Goal: Task Accomplishment & Management: Use online tool/utility

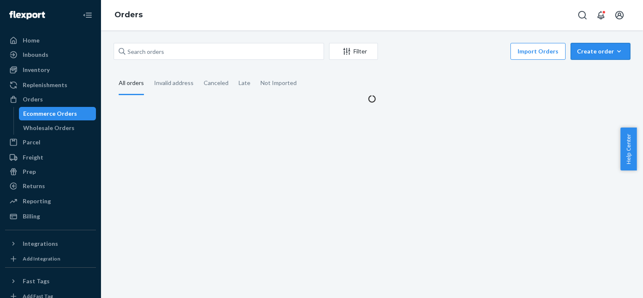
click at [618, 51] on icon "button" at bounding box center [620, 51] width 4 height 2
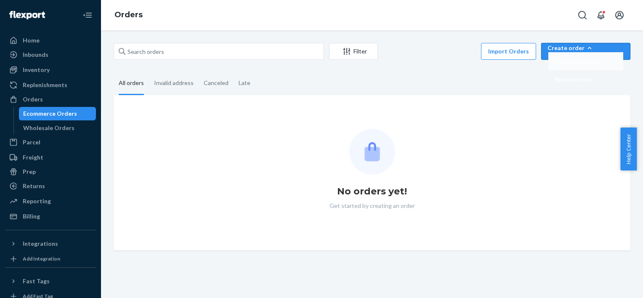
click at [599, 67] on button "Ecommerce order" at bounding box center [586, 61] width 75 height 18
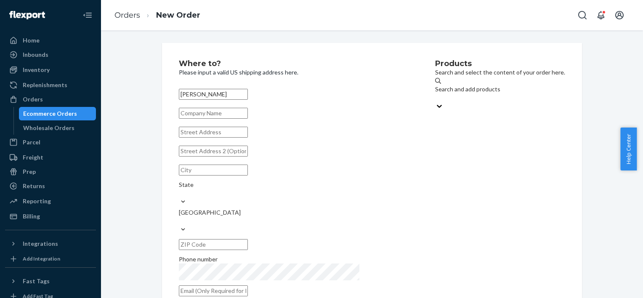
type input "[PERSON_NAME]"
click at [210, 138] on input "text" at bounding box center [213, 132] width 69 height 11
paste input "[STREET_ADDRESS]"
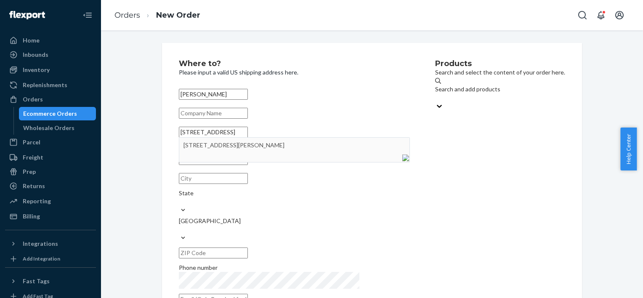
type input "[STREET_ADDRESS]"
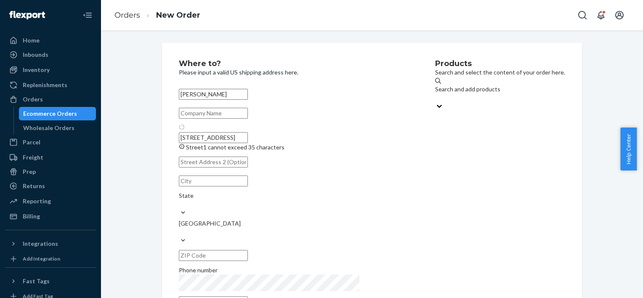
type input "[GEOGRAPHIC_DATA]"
type input "91403"
type input "[STREET_ADDRESS][PERSON_NAME]"
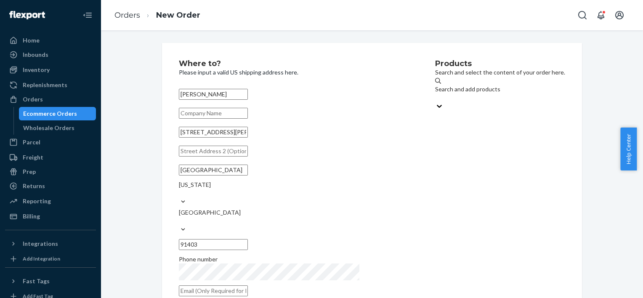
click at [435, 98] on div "Search and add products" at bounding box center [500, 93] width 130 height 17
click at [435, 98] on input "Search and add products" at bounding box center [435, 97] width 1 height 8
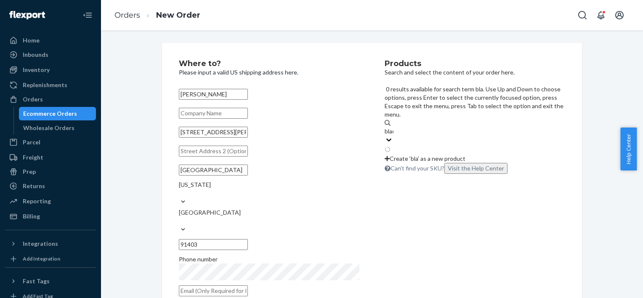
type input "black"
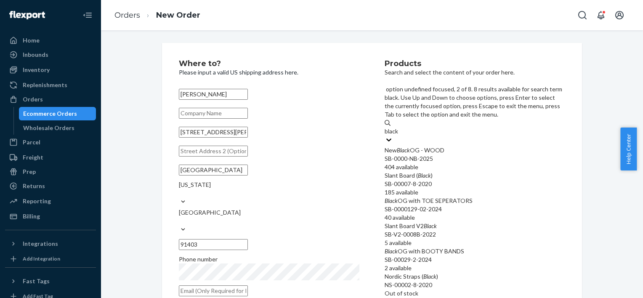
click at [431, 172] on em "Black" at bounding box center [424, 175] width 13 height 7
click at [399, 136] on input "black" at bounding box center [392, 131] width 14 height 8
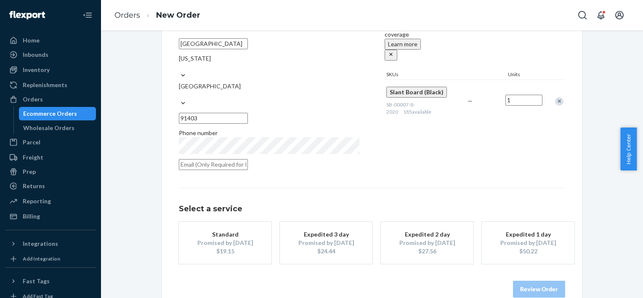
scroll to position [127, 0]
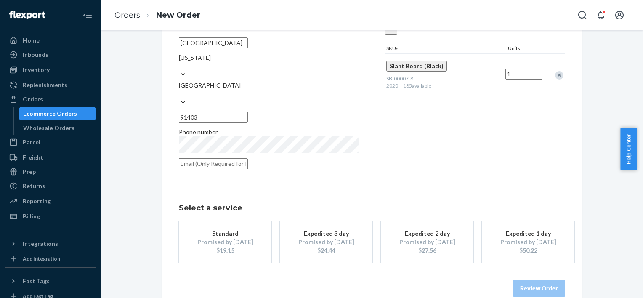
click at [228, 246] on div "$19.15" at bounding box center [225, 250] width 67 height 8
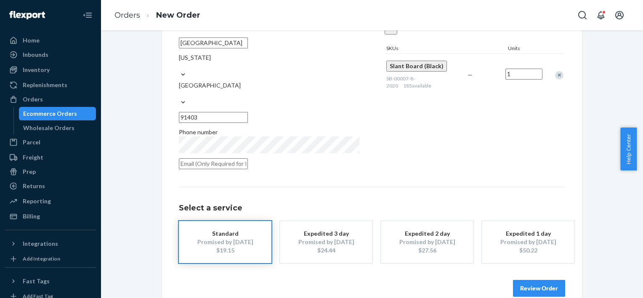
click at [529, 280] on button "Review Order" at bounding box center [539, 288] width 52 height 17
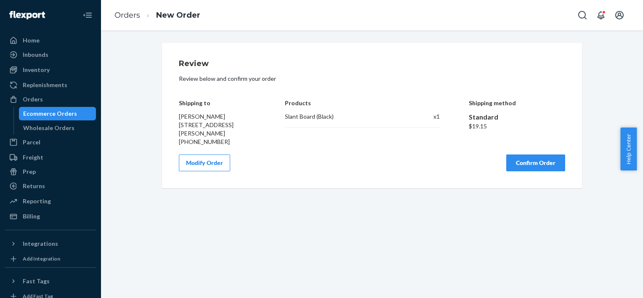
scroll to position [0, 0]
click at [532, 162] on button "Confirm Order" at bounding box center [536, 163] width 59 height 17
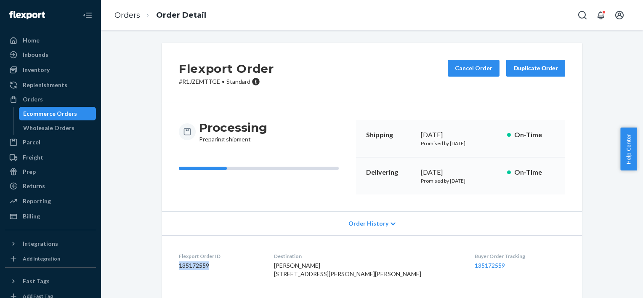
drag, startPoint x: 209, startPoint y: 264, endPoint x: 168, endPoint y: 264, distance: 40.8
click at [168, 264] on dl "Flexport Order ID 135172559 Destination [PERSON_NAME] [STREET_ADDRESS][PERSON_N…" at bounding box center [372, 266] width 420 height 63
copy dd "135172559"
click at [43, 99] on div "Orders" at bounding box center [50, 99] width 89 height 12
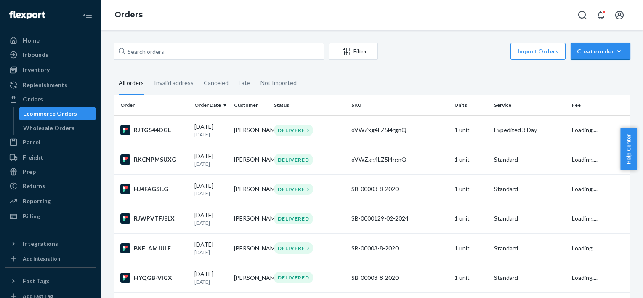
click at [618, 49] on div "Create order" at bounding box center [600, 51] width 47 height 8
click at [601, 64] on span "Ecommerce order" at bounding box center [578, 62] width 46 height 6
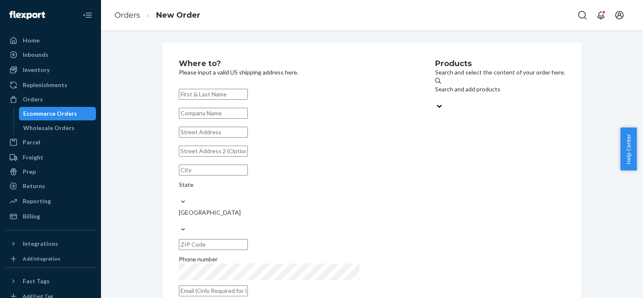
paste input "[PERSON_NAME]"
type input "[PERSON_NAME]"
click at [216, 116] on input "text" at bounding box center [213, 113] width 69 height 11
paste input "[PERSON_NAME] Personal Training"
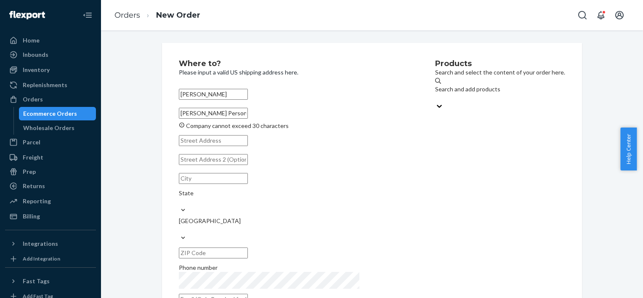
type input "[PERSON_NAME] Personal Training"
click at [204, 146] on input "text" at bounding box center [213, 140] width 69 height 11
paste input "[STREET_ADDRESS][PERSON_NAME]"
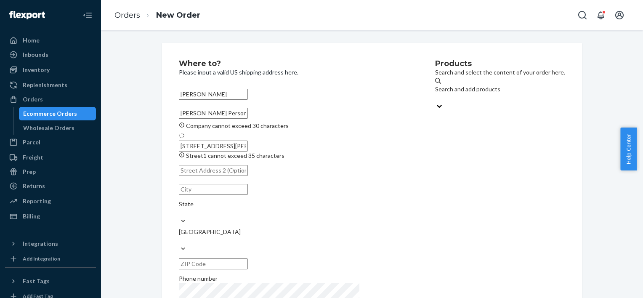
type input "[STREET_ADDRESS][PERSON_NAME]"
type input "[GEOGRAPHIC_DATA]"
type input "92123"
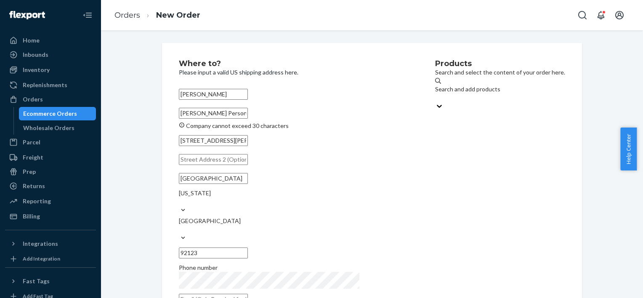
click at [248, 118] on input "[PERSON_NAME] Personal Training" at bounding box center [213, 113] width 69 height 11
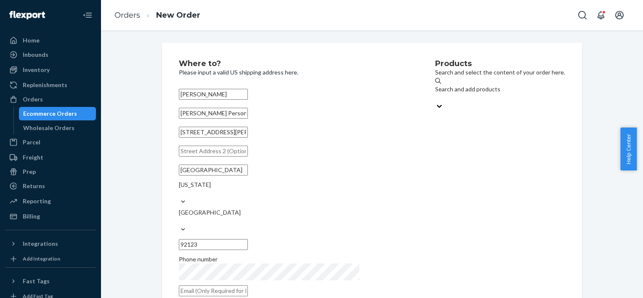
type input "[PERSON_NAME] Personal Train"
click at [435, 93] on div "Search and add products" at bounding box center [500, 89] width 130 height 8
click at [435, 94] on input "Search and add products" at bounding box center [435, 97] width 1 height 8
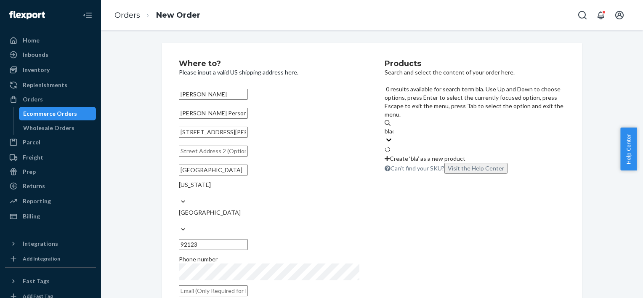
type input "black"
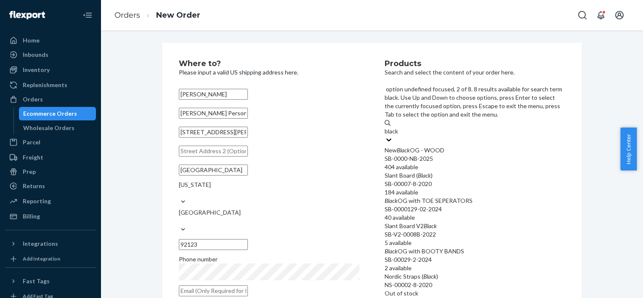
click at [417, 171] on div "Slant Board ( Black )" at bounding box center [475, 175] width 181 height 8
click at [399, 136] on input "black" at bounding box center [392, 131] width 14 height 8
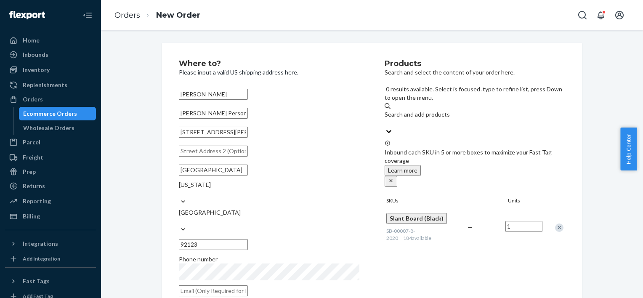
click at [518, 221] on input "1" at bounding box center [524, 226] width 37 height 11
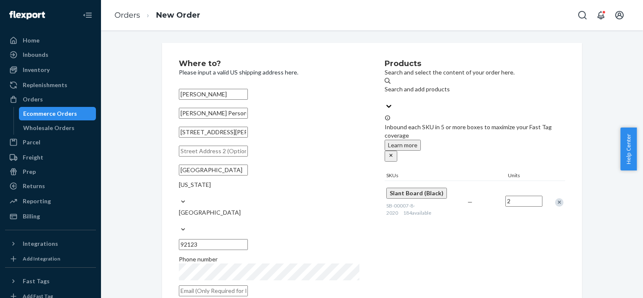
type input "2"
click at [532, 219] on div "Products Search and select the content of your order here. Search and add produ…" at bounding box center [475, 181] width 181 height 242
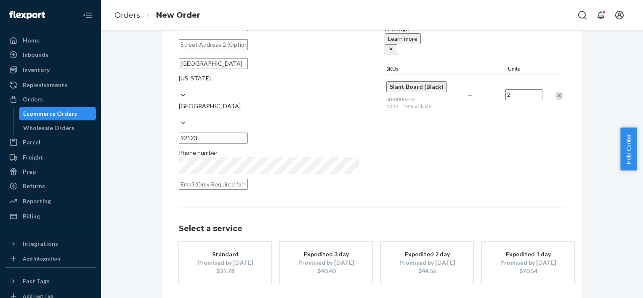
scroll to position [127, 0]
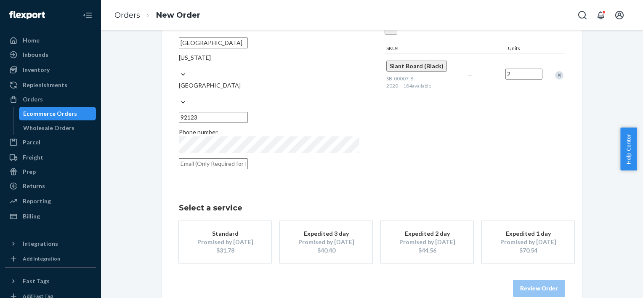
click at [235, 246] on div "$31.78" at bounding box center [225, 250] width 67 height 8
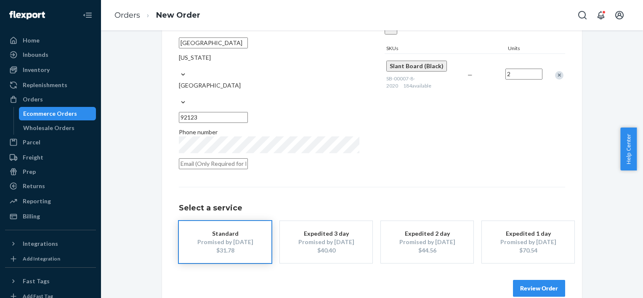
click at [524, 280] on button "Review Order" at bounding box center [539, 288] width 52 height 17
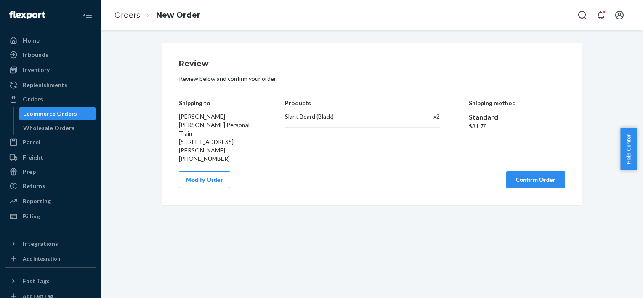
scroll to position [0, 0]
click at [530, 174] on button "Confirm Order" at bounding box center [536, 179] width 59 height 17
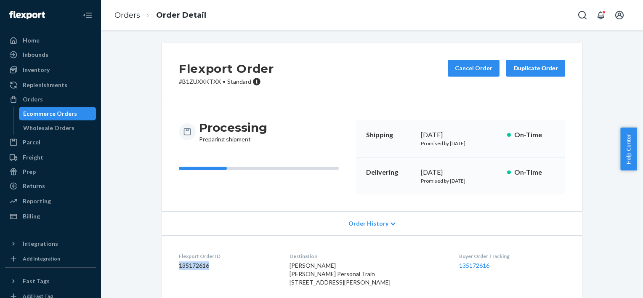
drag, startPoint x: 216, startPoint y: 267, endPoint x: 168, endPoint y: 266, distance: 48.0
click at [168, 266] on dl "Flexport Order ID 135172616 Destination [PERSON_NAME] [PERSON_NAME] Personal Tr…" at bounding box center [372, 271] width 420 height 72
copy dd "135172616"
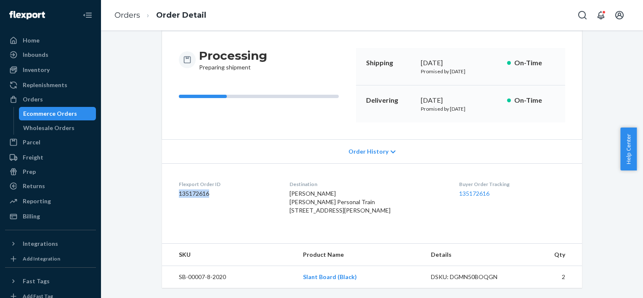
scroll to position [88, 0]
drag, startPoint x: 47, startPoint y: 99, endPoint x: 92, endPoint y: 99, distance: 45.1
click at [47, 99] on div "Orders" at bounding box center [50, 99] width 89 height 12
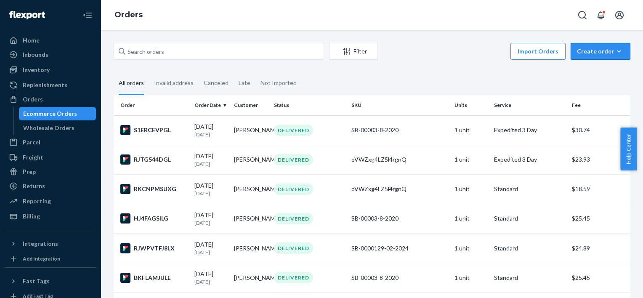
click at [615, 51] on icon "button" at bounding box center [619, 51] width 8 height 8
click at [596, 64] on span "Ecommerce order" at bounding box center [578, 62] width 46 height 6
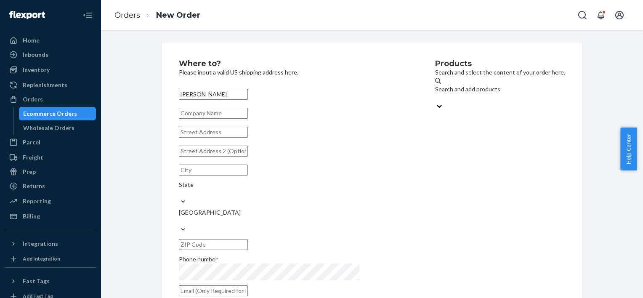
type input "[PERSON_NAME]"
click at [229, 138] on input "text" at bounding box center [213, 132] width 69 height 11
paste input "[STREET_ADDRESS]"
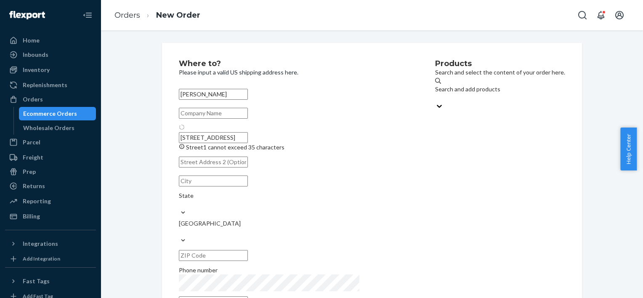
type input "[STREET_ADDRESS]"
type input "[GEOGRAPHIC_DATA]"
type input "89117"
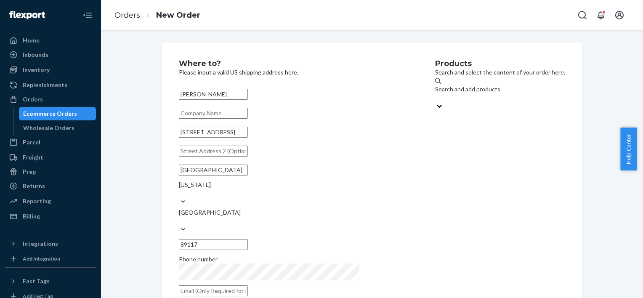
click at [435, 99] on div "Search and add products" at bounding box center [500, 93] width 130 height 17
click at [435, 99] on input "Search and add products" at bounding box center [435, 97] width 1 height 8
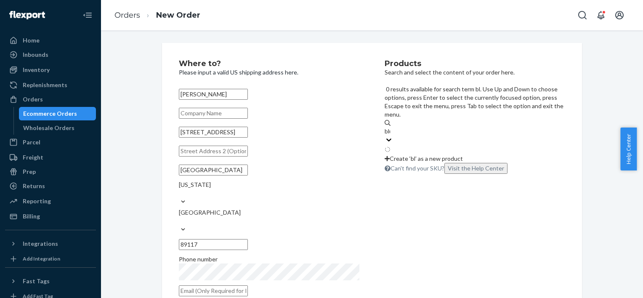
type input "blue"
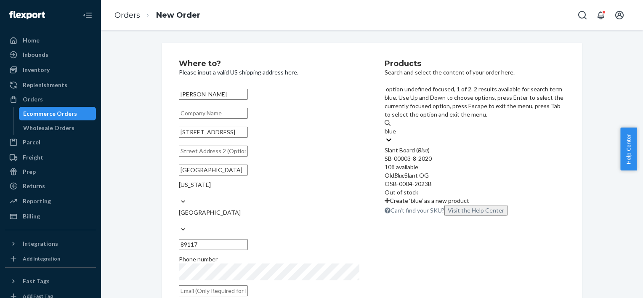
click at [425, 155] on div "SB-00003-8-2020" at bounding box center [475, 159] width 181 height 8
click at [397, 127] on input "blue" at bounding box center [391, 131] width 12 height 8
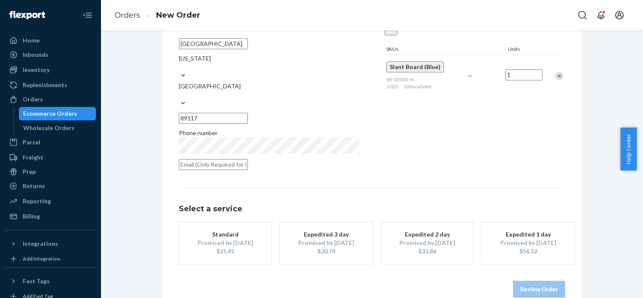
scroll to position [127, 0]
click at [244, 238] on div "Promised by [DATE]" at bounding box center [225, 242] width 67 height 8
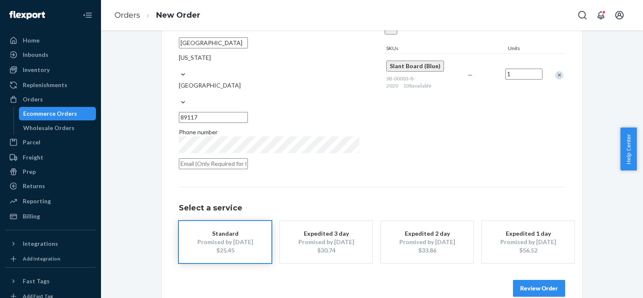
click at [542, 280] on button "Review Order" at bounding box center [539, 288] width 52 height 17
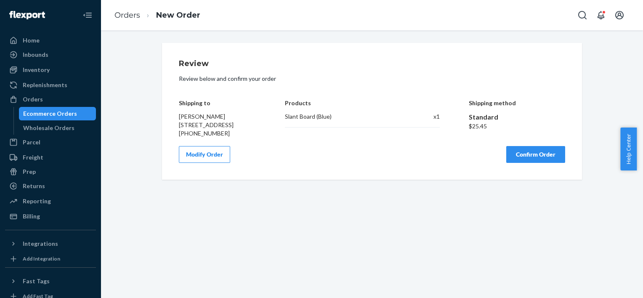
scroll to position [0, 0]
click at [520, 163] on button "Confirm Order" at bounding box center [536, 154] width 59 height 17
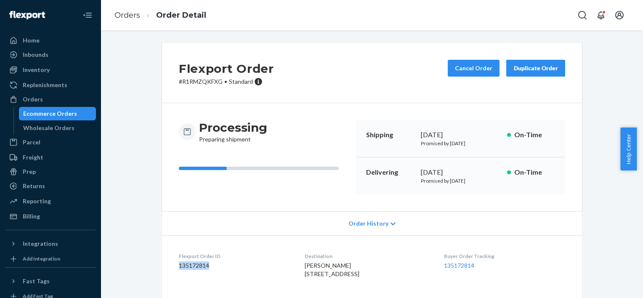
drag, startPoint x: 209, startPoint y: 263, endPoint x: 170, endPoint y: 264, distance: 38.8
click at [170, 264] on dl "Flexport Order ID 135172814 Destination [PERSON_NAME] [STREET_ADDRESS] US Buyer…" at bounding box center [372, 266] width 420 height 63
copy dd "135172814"
click at [76, 97] on div "Orders" at bounding box center [50, 99] width 89 height 12
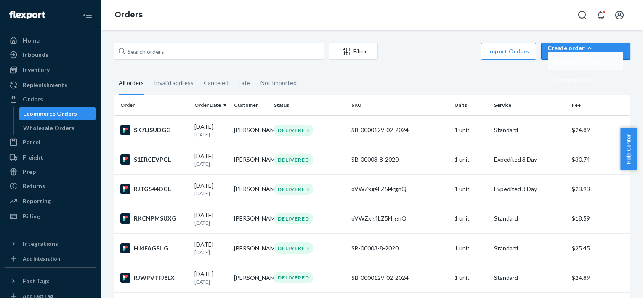
click at [592, 64] on span "Ecommerce order" at bounding box center [578, 62] width 46 height 6
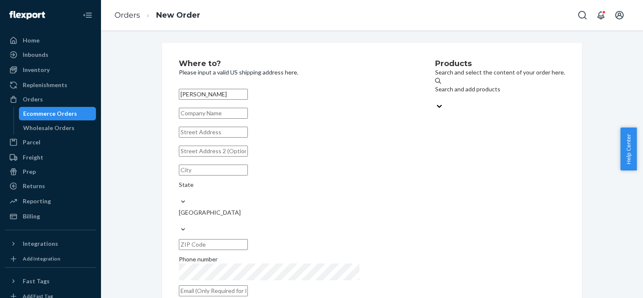
type input "[PERSON_NAME]"
click at [228, 138] on input "text" at bounding box center [213, 132] width 69 height 11
paste input "[STREET_ADDRESS]"
type input "[STREET_ADDRESS]"
type input "Ojai"
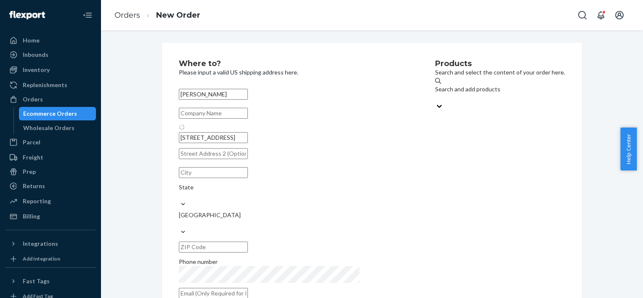
type input "93023"
click at [435, 96] on div "Search and add products" at bounding box center [500, 93] width 130 height 17
click at [435, 96] on input "Search and add products" at bounding box center [435, 97] width 1 height 8
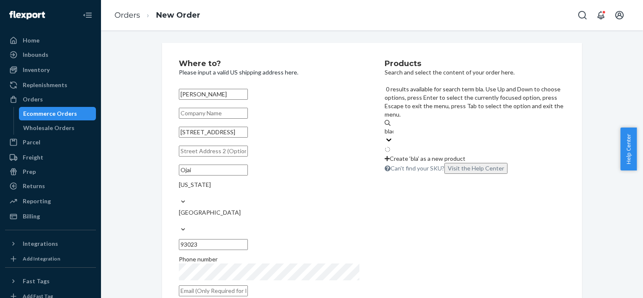
type input "black"
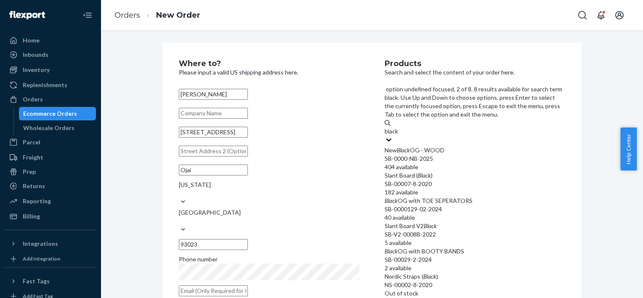
click at [423, 180] on div "SB-00007-8-2020" at bounding box center [475, 184] width 181 height 8
click at [399, 136] on input "black" at bounding box center [392, 131] width 14 height 8
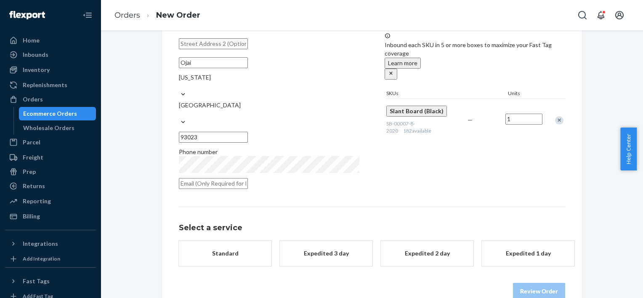
scroll to position [110, 0]
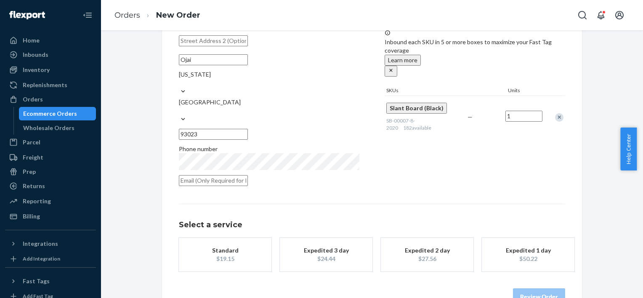
click at [251, 246] on div "Standard" at bounding box center [225, 250] width 67 height 8
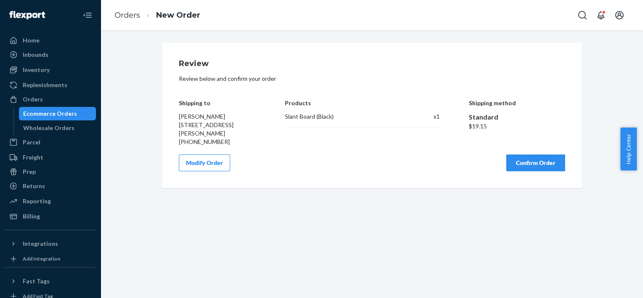
click at [533, 155] on button "Confirm Order" at bounding box center [536, 163] width 59 height 17
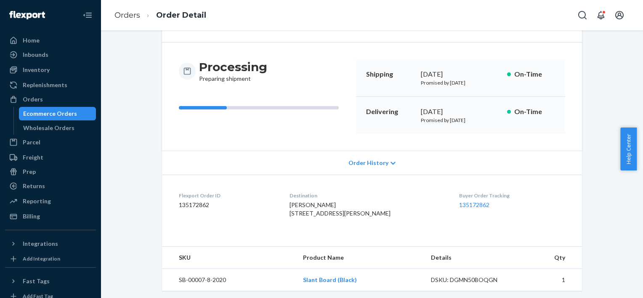
scroll to position [80, 0]
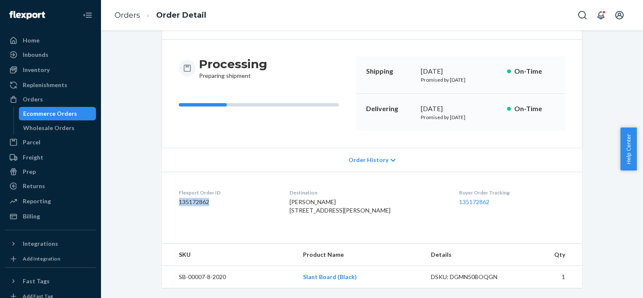
drag, startPoint x: 210, startPoint y: 185, endPoint x: 176, endPoint y: 186, distance: 33.7
click at [179, 198] on dd "135172862" at bounding box center [227, 202] width 97 height 8
copy dd "135172862"
click at [48, 93] on div "Orders" at bounding box center [50, 99] width 89 height 12
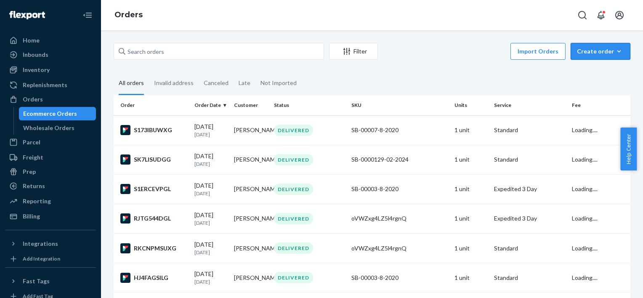
click at [610, 46] on button "Create order Ecommerce order Removal order" at bounding box center [601, 51] width 60 height 17
click at [596, 64] on span "Ecommerce order" at bounding box center [578, 62] width 46 height 6
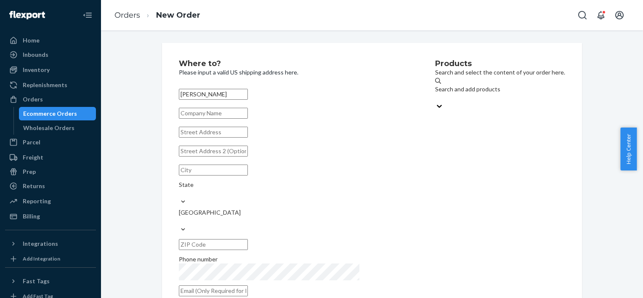
type input "[PERSON_NAME]"
click at [221, 138] on input "text" at bounding box center [213, 132] width 69 height 11
paste input "[STREET_ADDRESS]"
type input "[STREET_ADDRESS]"
type input "[GEOGRAPHIC_DATA]"
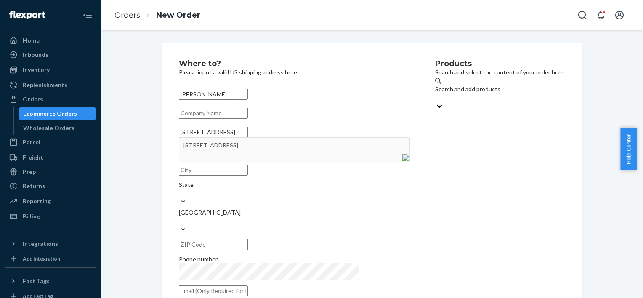
type input "98117"
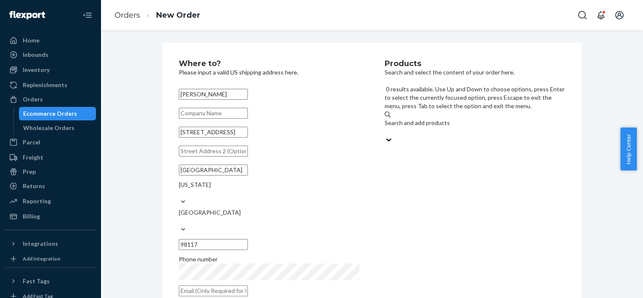
click at [418, 119] on div "Search and add products" at bounding box center [475, 123] width 181 height 8
click at [386, 127] on input "0 results available. Use Up and Down to choose options, press Enter to select t…" at bounding box center [385, 131] width 1 height 8
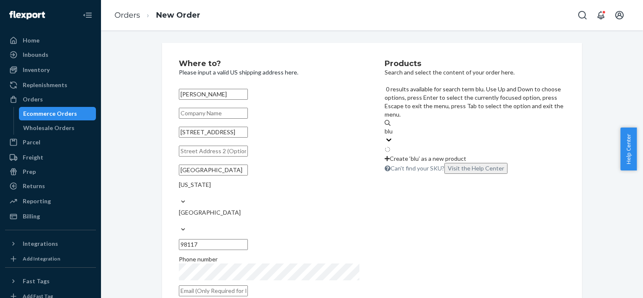
type input "blue"
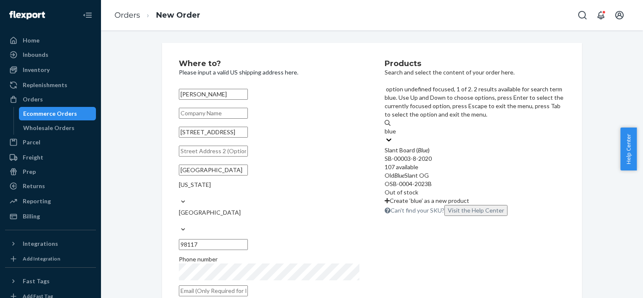
click at [420, 146] on div "Slant Board ( Blue )" at bounding box center [475, 150] width 181 height 8
click at [397, 127] on input "blue" at bounding box center [391, 131] width 12 height 8
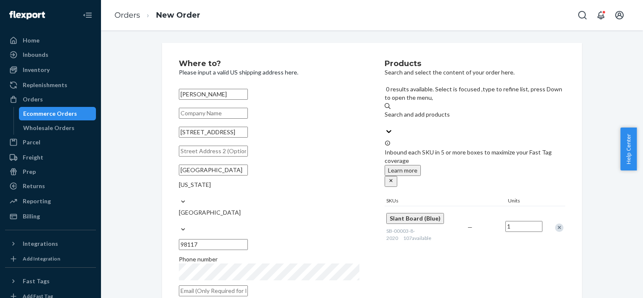
scroll to position [110, 0]
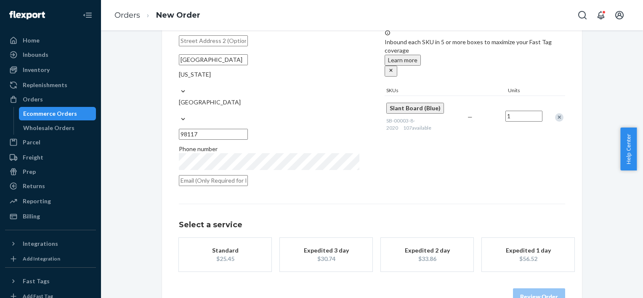
click at [236, 243] on button "Standard $25.45" at bounding box center [225, 255] width 93 height 34
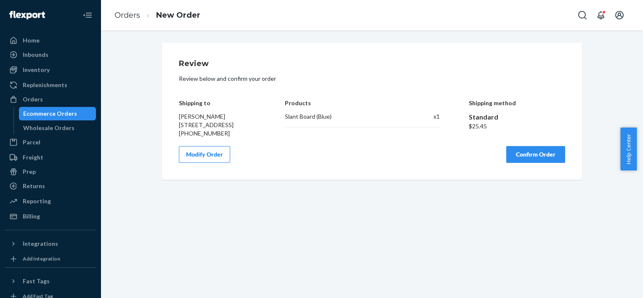
scroll to position [0, 0]
click at [532, 163] on button "Confirm Order" at bounding box center [536, 154] width 59 height 17
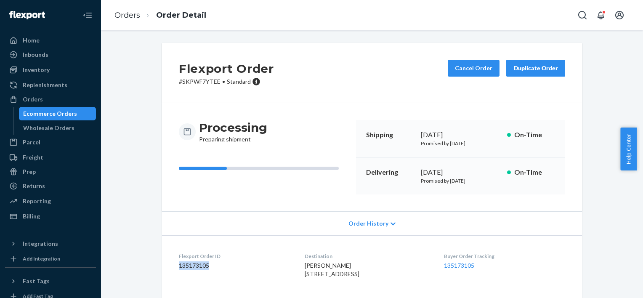
drag, startPoint x: 217, startPoint y: 267, endPoint x: 169, endPoint y: 266, distance: 48.0
click at [169, 266] on dl "Flexport Order ID 135173105 Destination [PERSON_NAME] [STREET_ADDRESS] US Buyer…" at bounding box center [372, 266] width 420 height 63
copy dd "135173105"
click at [44, 98] on div "Orders" at bounding box center [50, 99] width 89 height 12
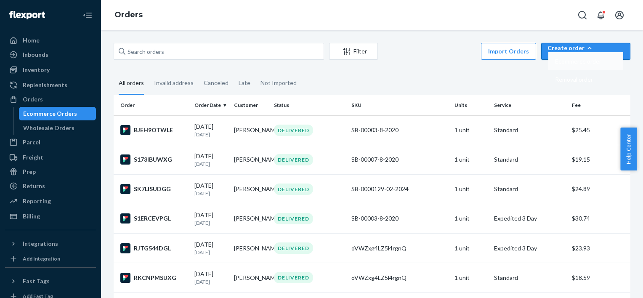
click at [602, 64] on span "Ecommerce order" at bounding box center [578, 62] width 46 height 6
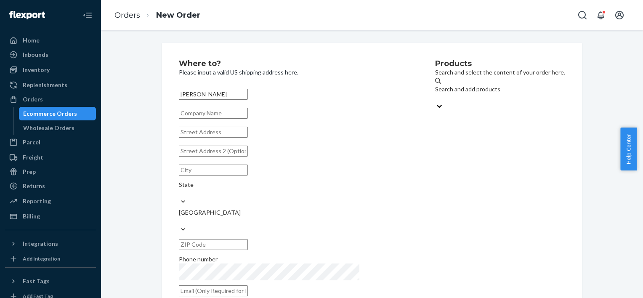
type input "[PERSON_NAME]"
click at [216, 138] on input "text" at bounding box center [213, 132] width 69 height 11
paste input "52141 [PERSON_NAME][GEOGRAPHIC_DATA]"
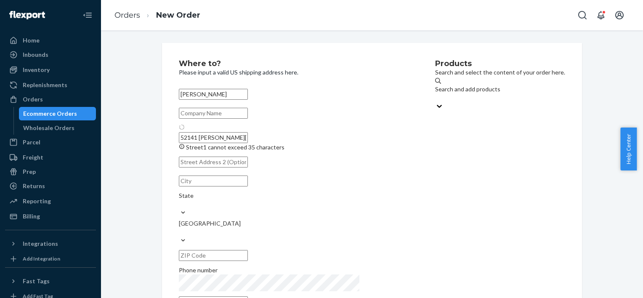
type input "52141 [PERSON_NAME] Dr"
type input "Three Rivers"
type input "49093"
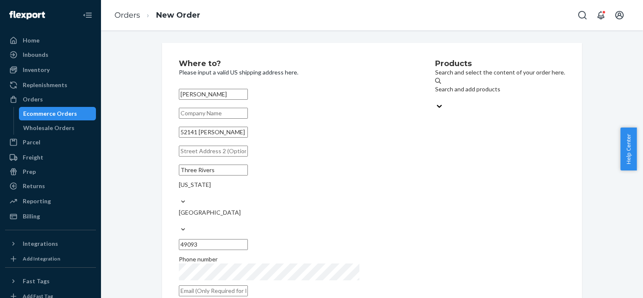
click at [435, 89] on div "Search and add products" at bounding box center [500, 89] width 130 height 8
click at [435, 93] on input "Search and add products" at bounding box center [435, 97] width 1 height 8
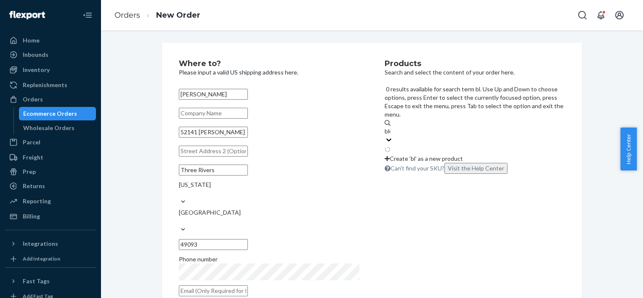
type input "blue"
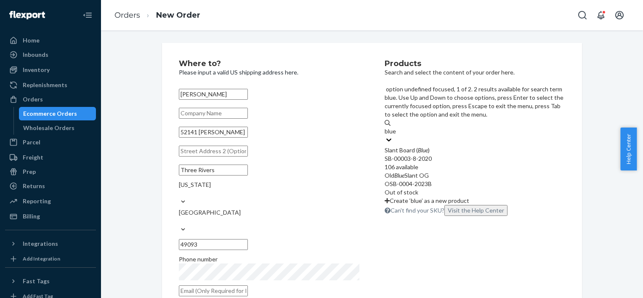
click at [440, 155] on div "SB-00003-8-2020" at bounding box center [475, 159] width 181 height 8
click at [397, 127] on input "blue" at bounding box center [391, 131] width 12 height 8
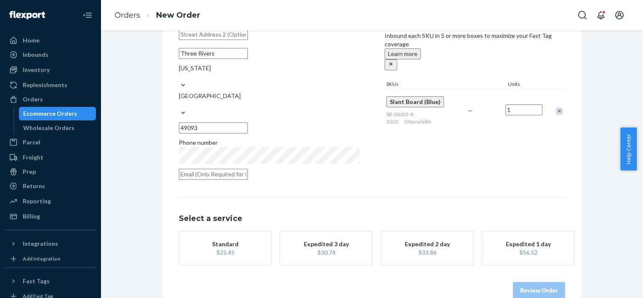
scroll to position [119, 0]
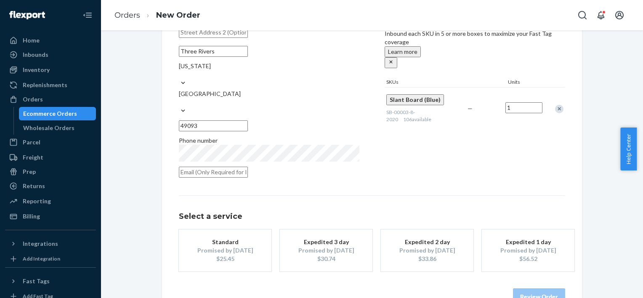
click at [241, 255] on div "$25.45" at bounding box center [225, 259] width 67 height 8
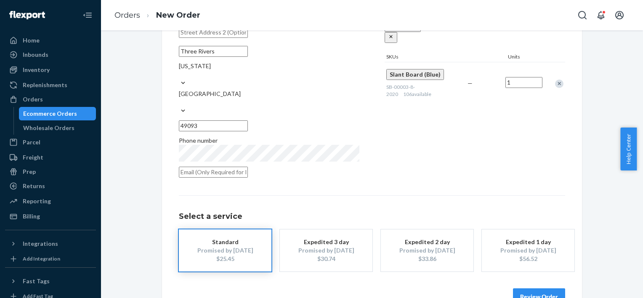
click at [522, 288] on button "Review Order" at bounding box center [539, 296] width 52 height 17
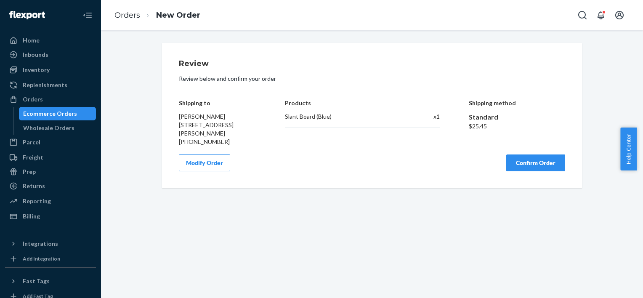
click at [529, 165] on button "Confirm Order" at bounding box center [536, 163] width 59 height 17
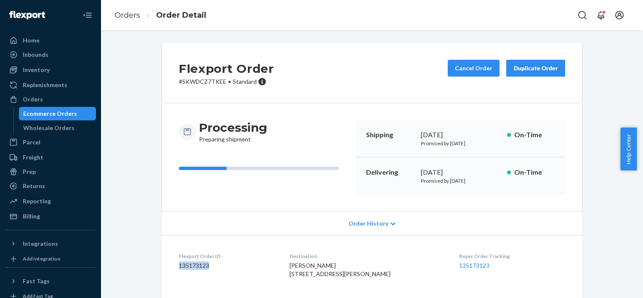
drag, startPoint x: 210, startPoint y: 263, endPoint x: 164, endPoint y: 265, distance: 46.0
click at [164, 265] on dl "Flexport Order ID 135173123 Destination [PERSON_NAME] 52141 [PERSON_NAME][GEOGR…" at bounding box center [372, 266] width 420 height 63
copy dd "135173123"
